Goal: Check status: Check status

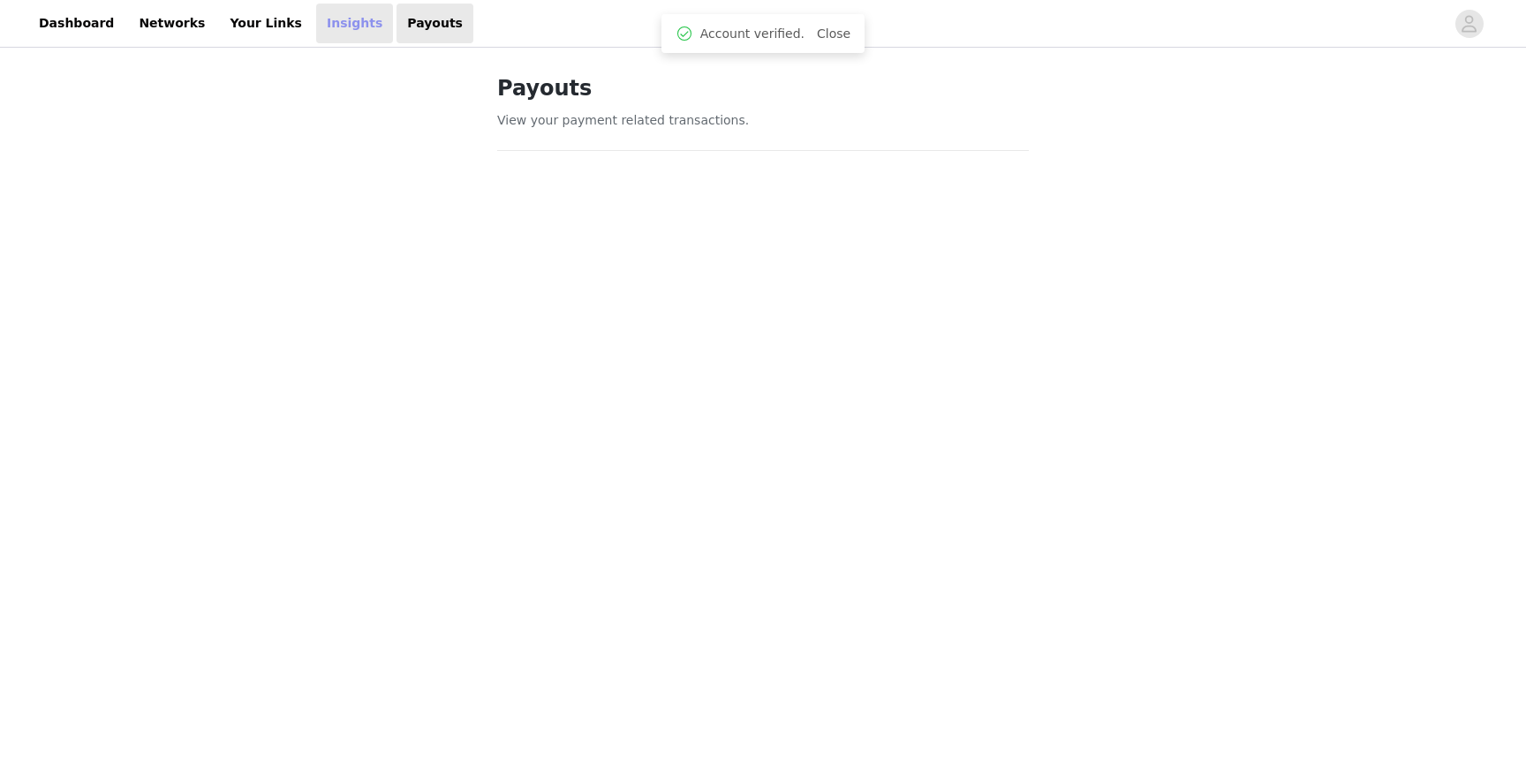
click at [349, 33] on link "Insights" at bounding box center [354, 23] width 76 height 40
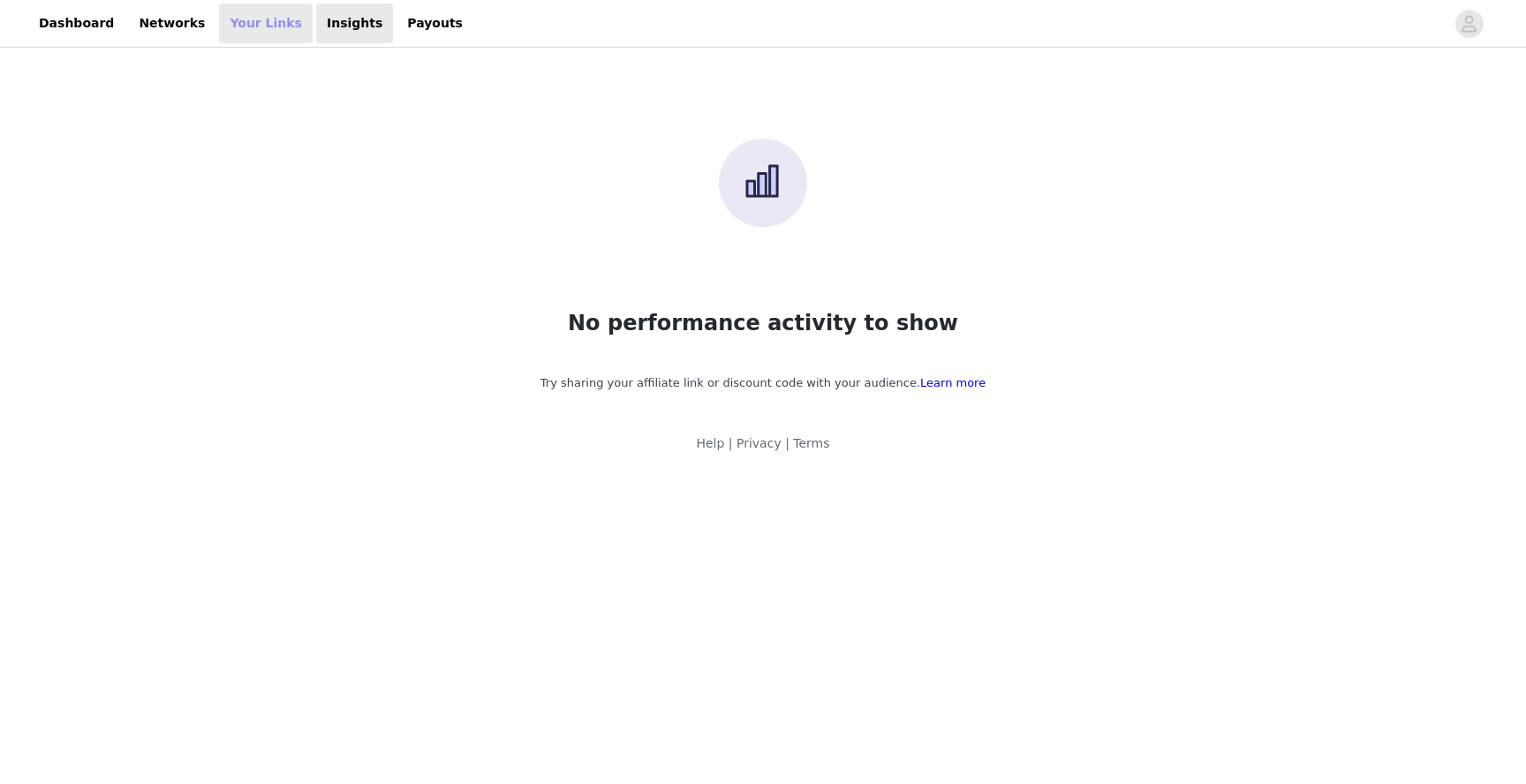
click at [226, 30] on link "Your Links" at bounding box center [266, 23] width 94 height 40
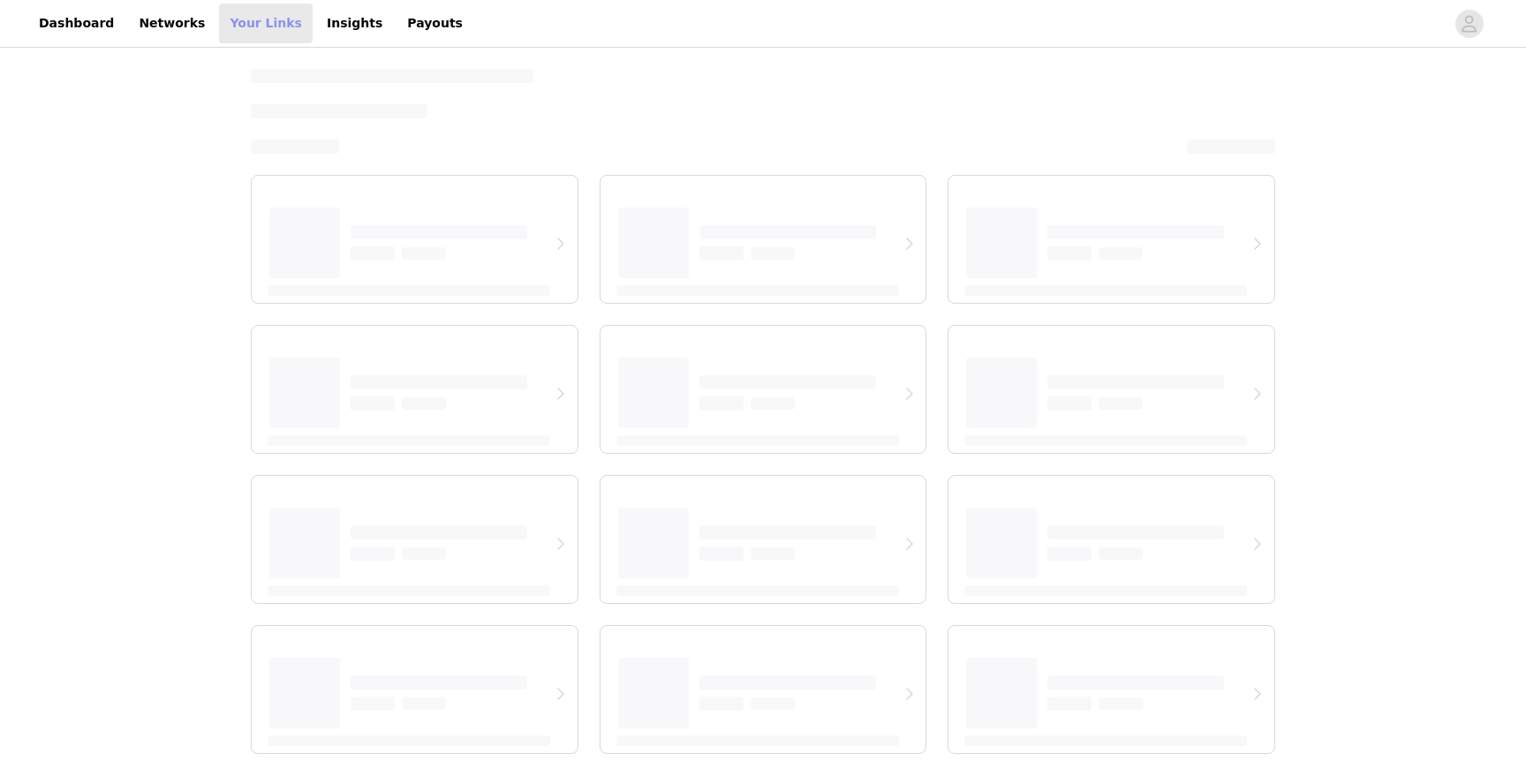
select select "12"
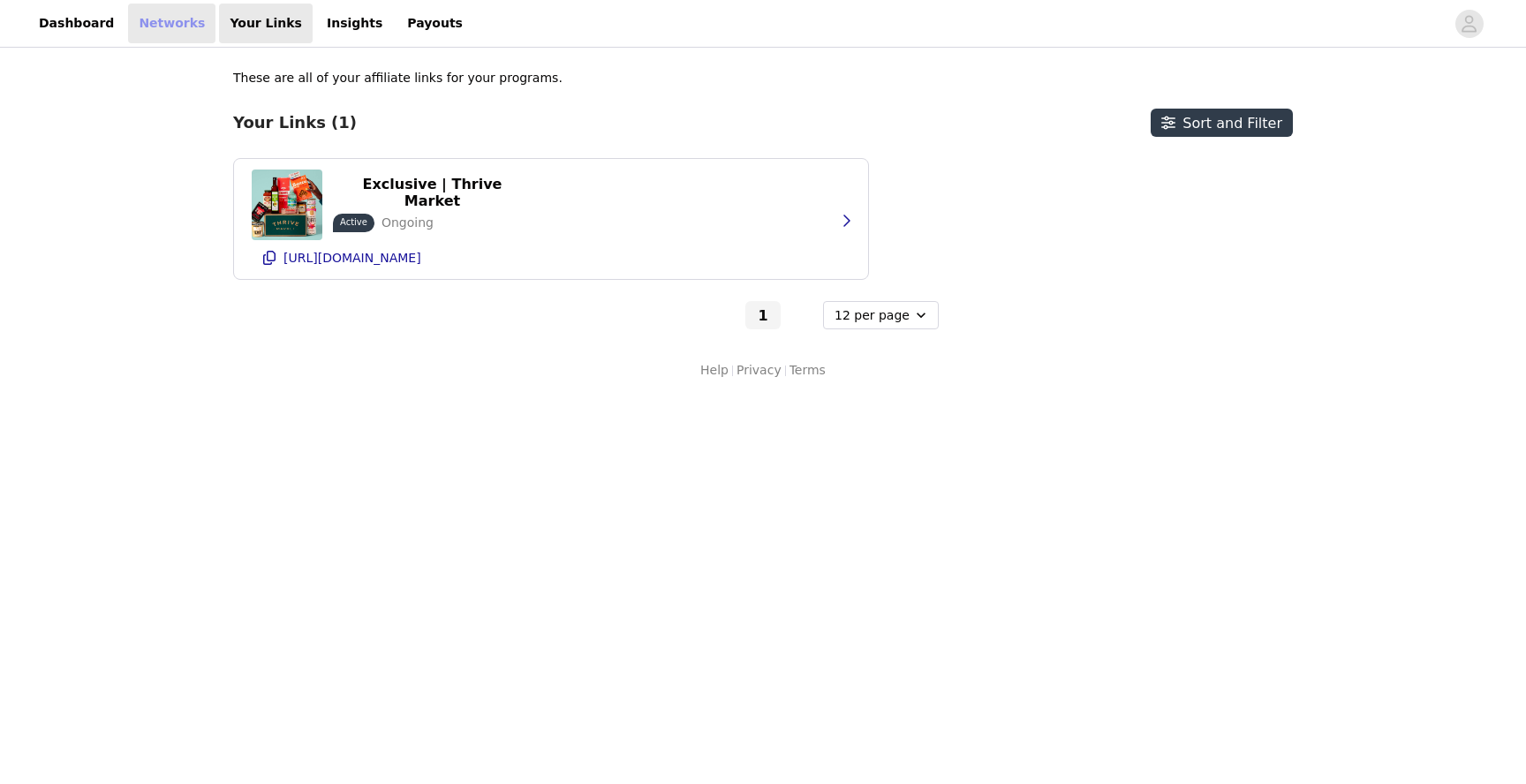
click at [187, 29] on link "Networks" at bounding box center [171, 23] width 87 height 40
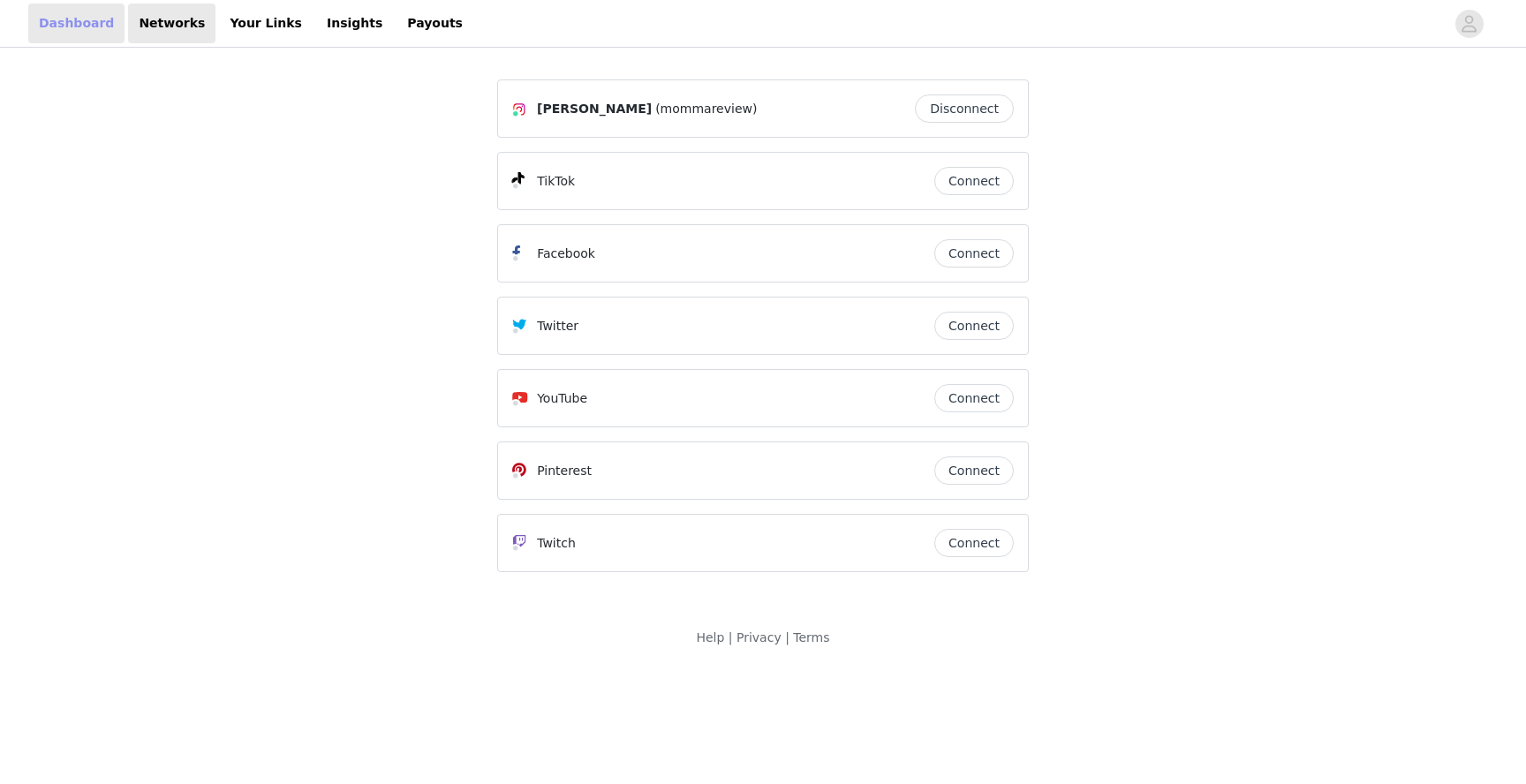
click at [84, 29] on link "Dashboard" at bounding box center [76, 23] width 96 height 40
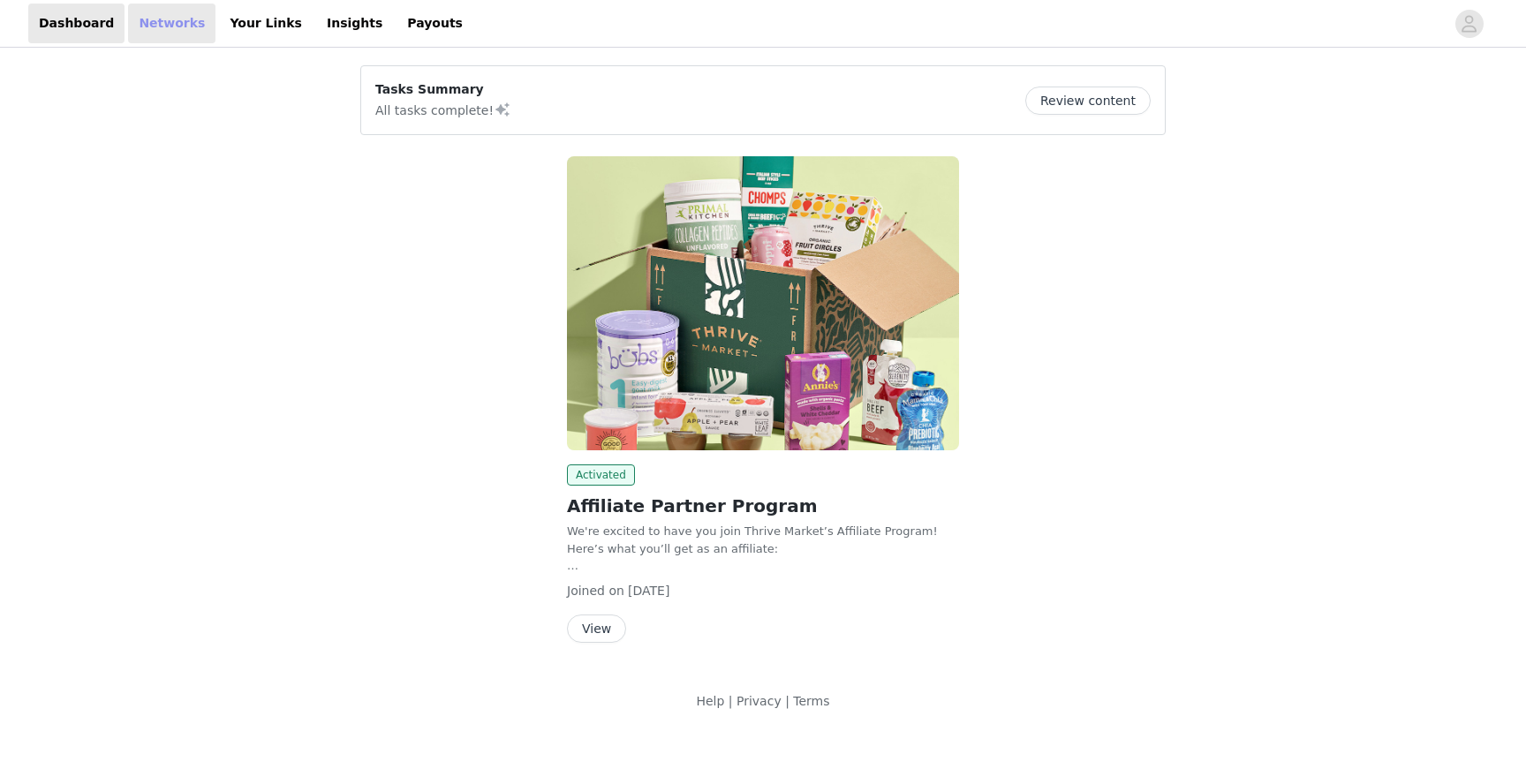
click at [161, 20] on link "Networks" at bounding box center [171, 23] width 87 height 40
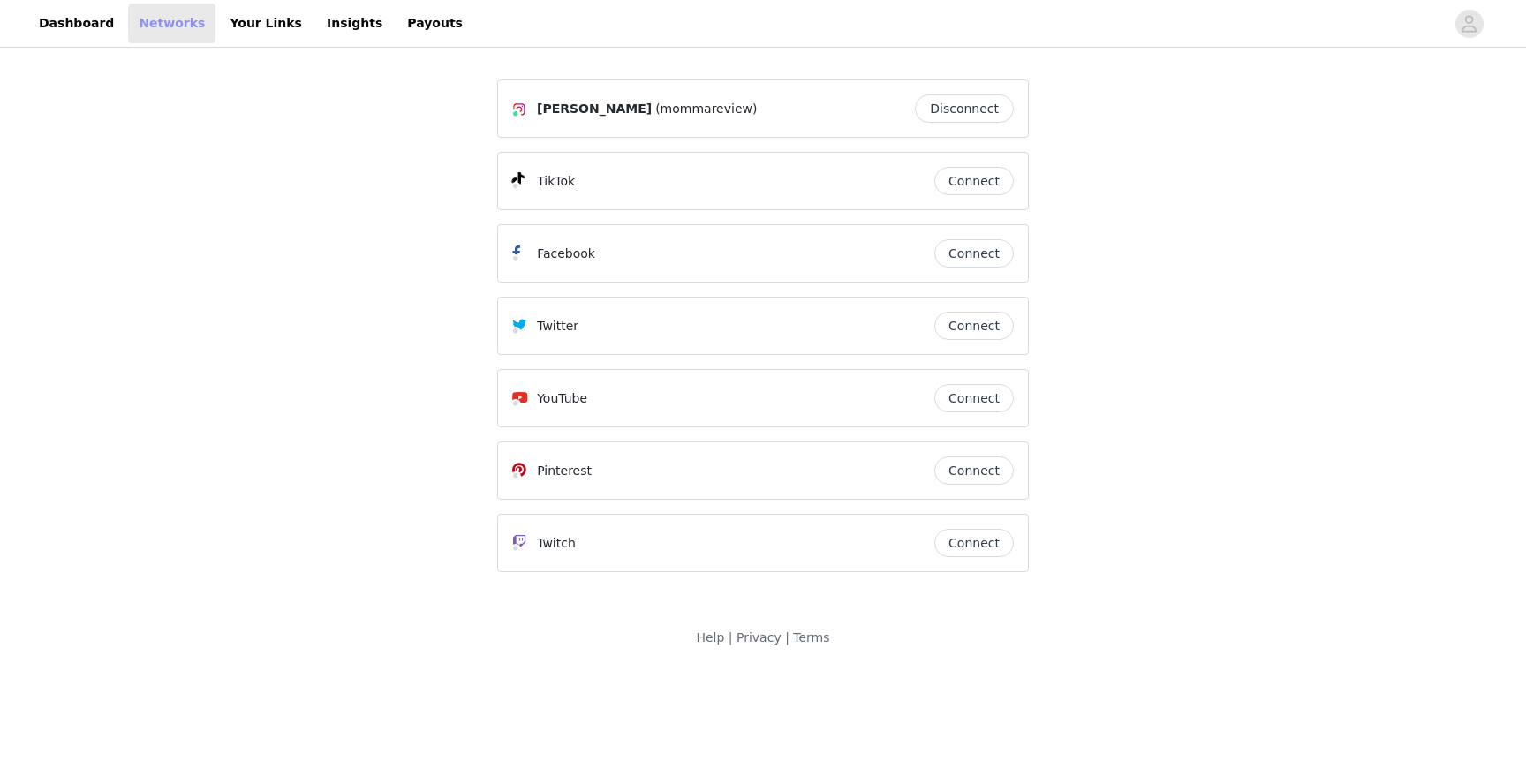
click at [196, 19] on link "Networks" at bounding box center [171, 23] width 87 height 40
click at [238, 25] on link "Your Links" at bounding box center [266, 23] width 94 height 40
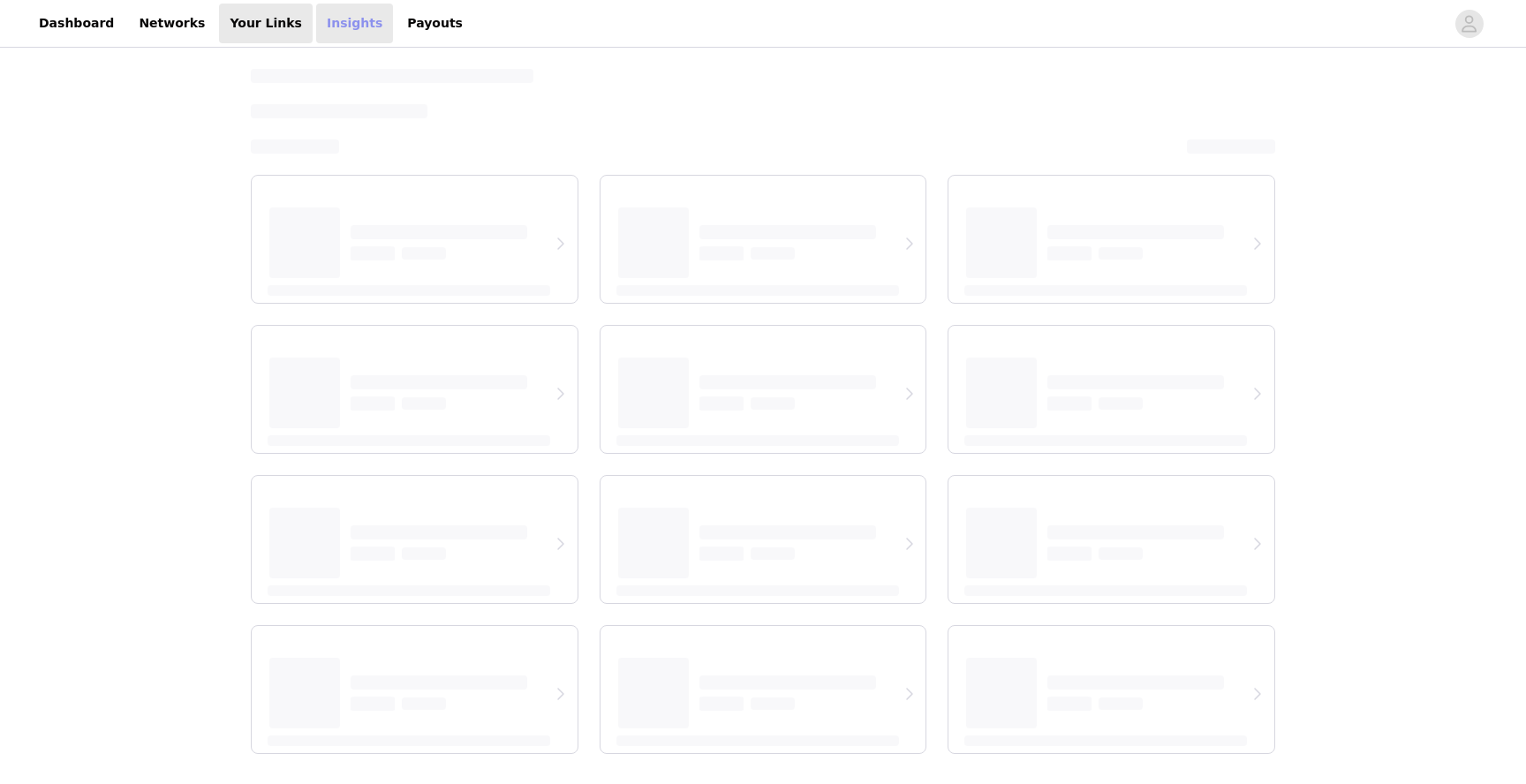
select select "12"
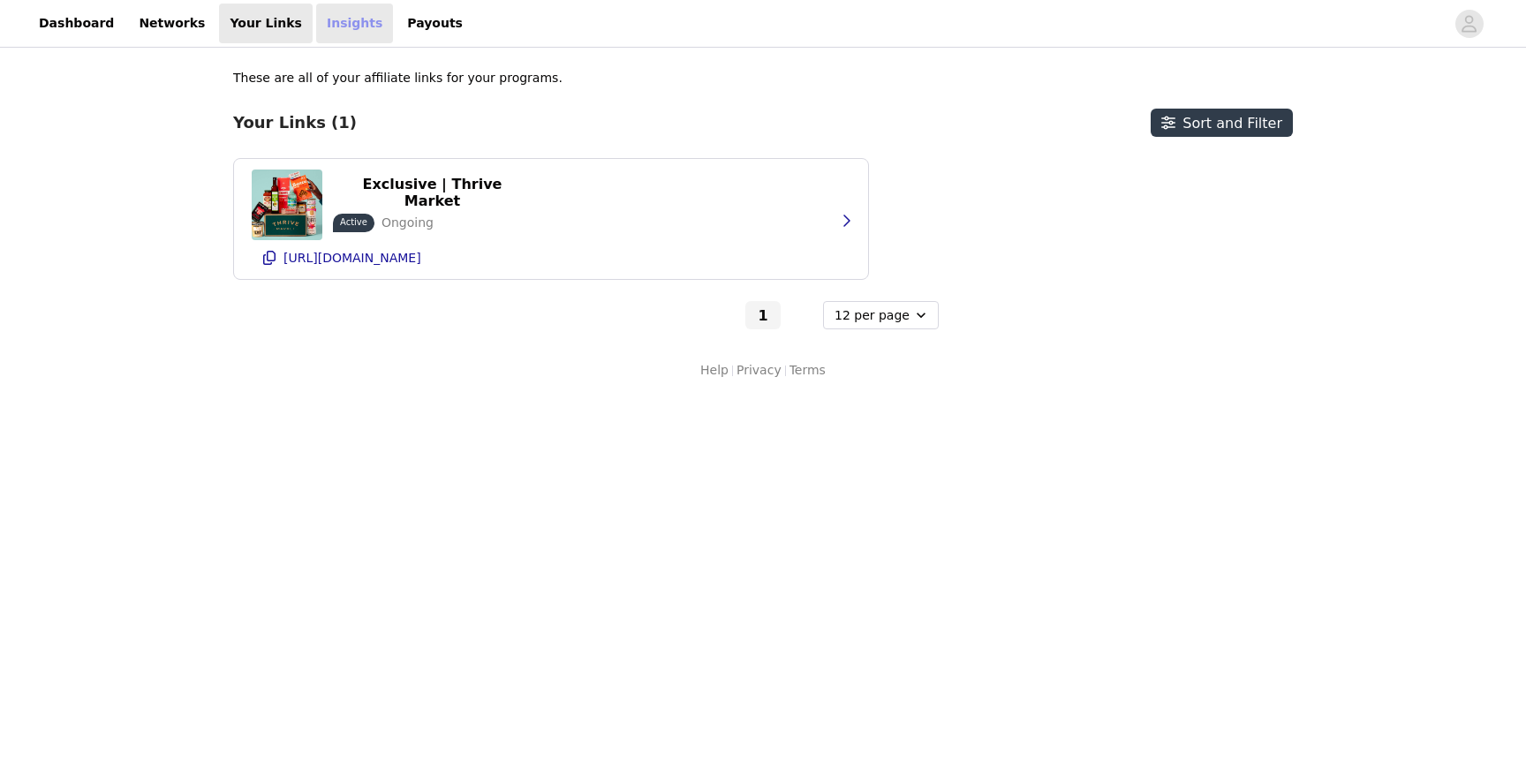
click at [328, 22] on link "Insights" at bounding box center [354, 23] width 76 height 40
